Goal: Task Accomplishment & Management: Manage account settings

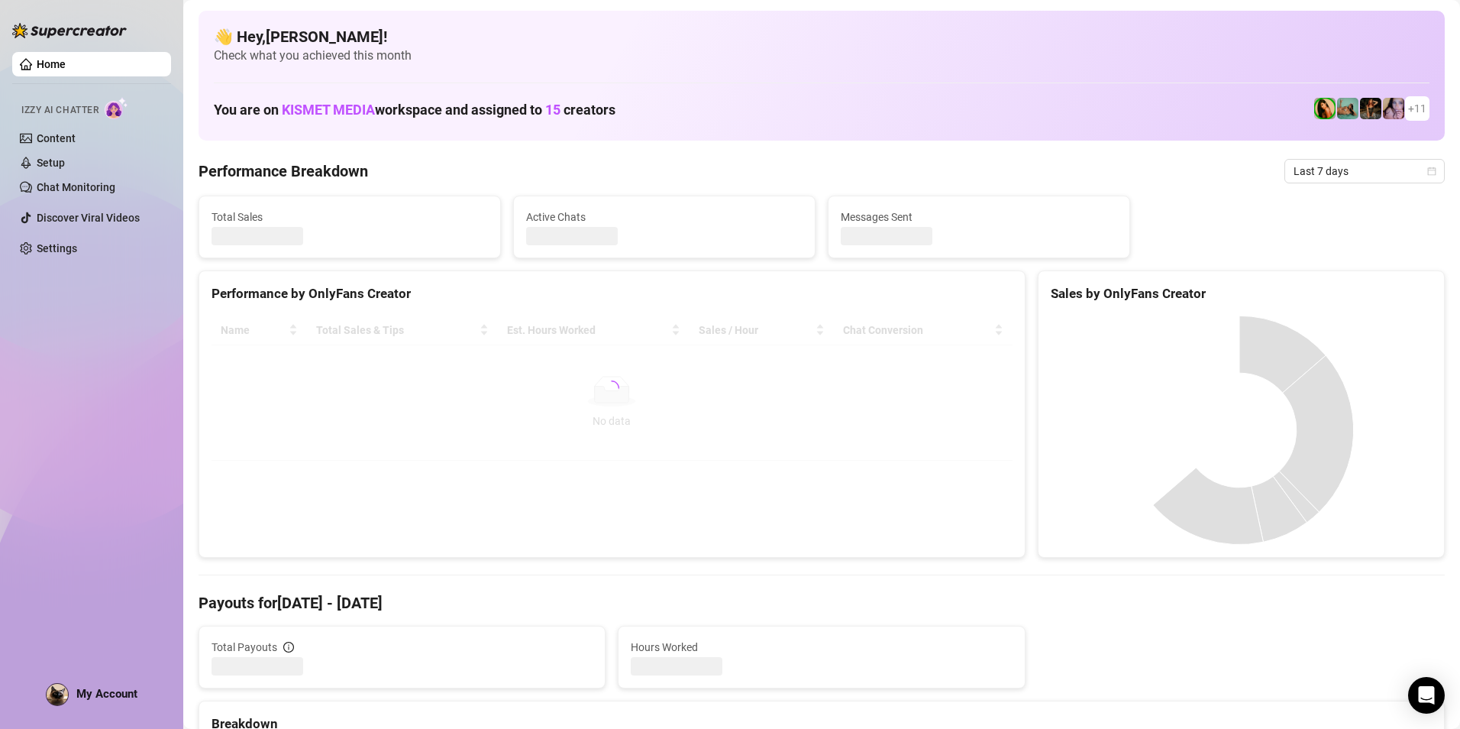
click at [87, 682] on div "Home Izzy AI Chatter Content Setup Chat Monitoring Discover Viral Videos Settin…" at bounding box center [91, 357] width 159 height 715
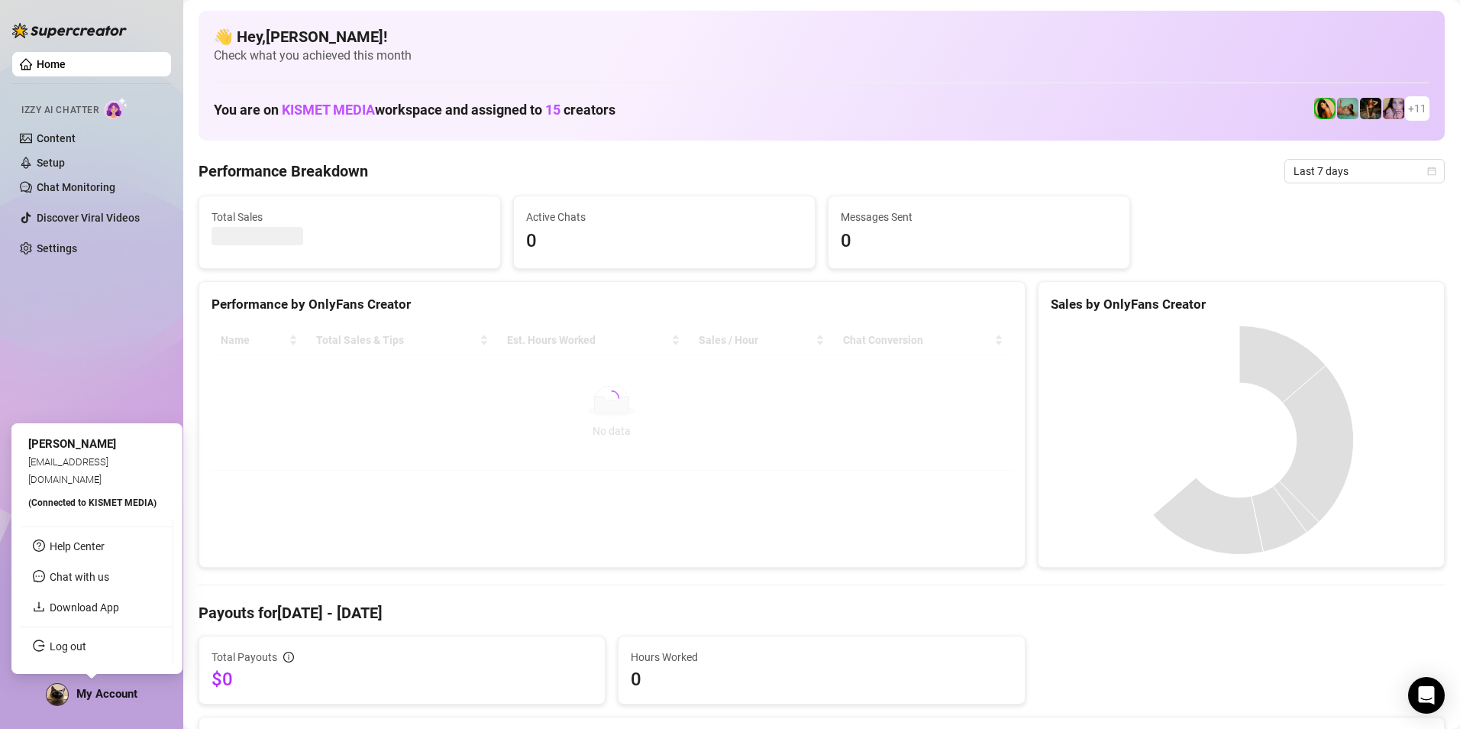
click at [91, 691] on span "My Account" at bounding box center [106, 694] width 61 height 14
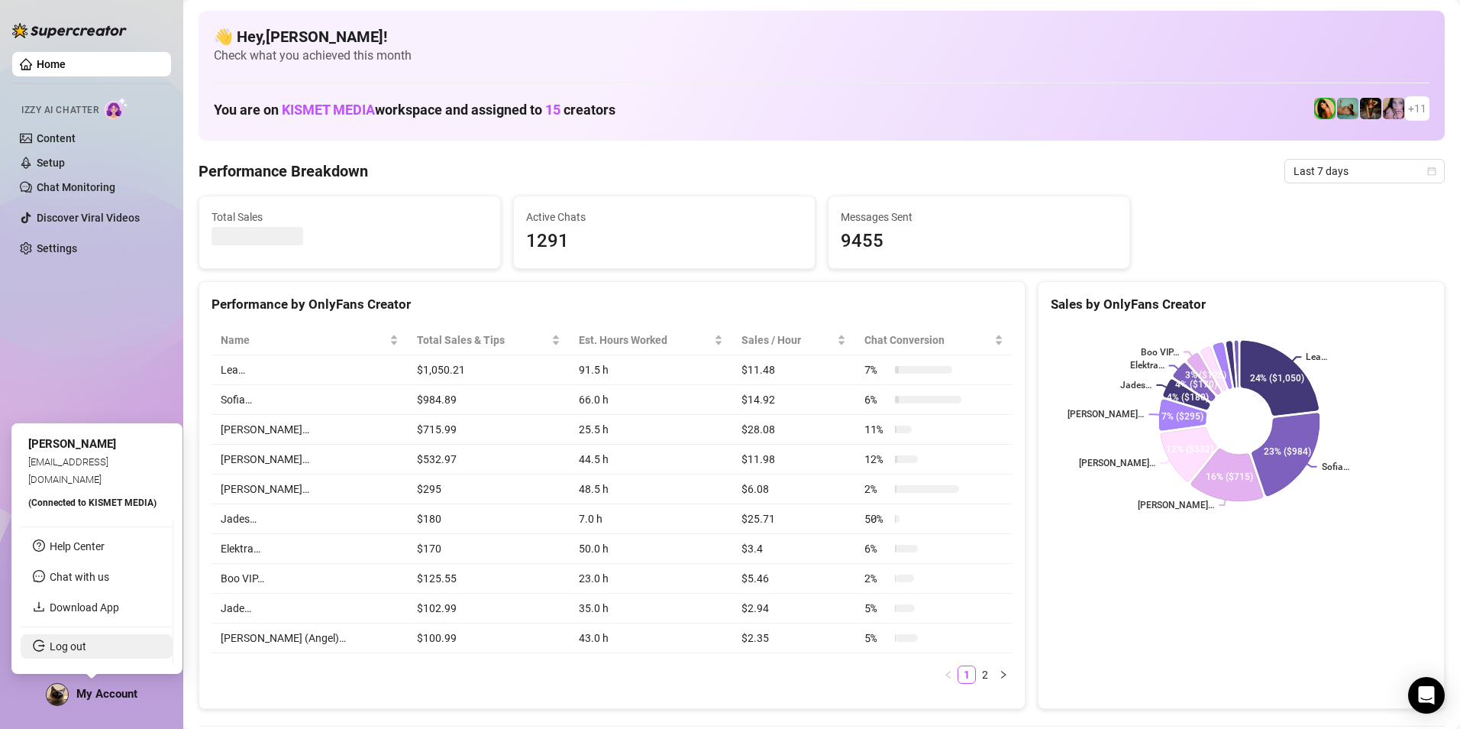
click at [70, 644] on link "Log out" at bounding box center [68, 646] width 37 height 12
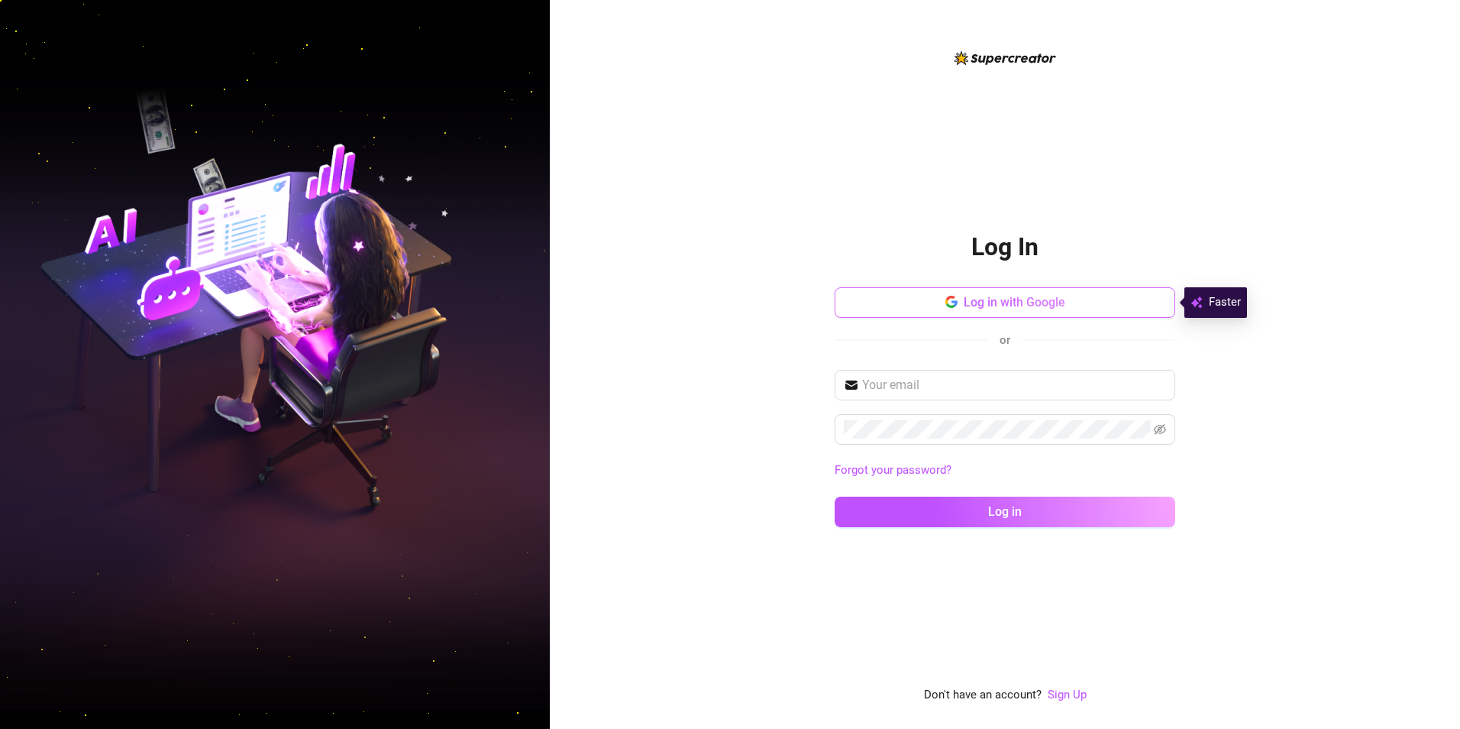
click at [1104, 317] on button "Log in with Google" at bounding box center [1005, 302] width 341 height 31
